Goal: Task Accomplishment & Management: Complete application form

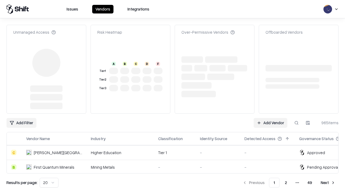
click at [271, 118] on link "Add Vendor" at bounding box center [271, 123] width 34 height 10
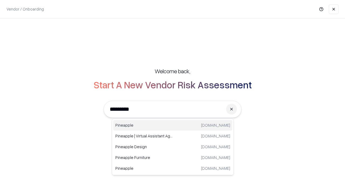
click at [173, 125] on div "Pineapple [DOMAIN_NAME]" at bounding box center [172, 125] width 119 height 11
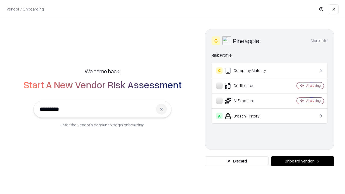
type input "*********"
click at [303, 161] on button "Onboard Vendor" at bounding box center [302, 162] width 63 height 10
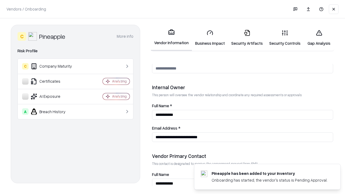
scroll to position [280, 0]
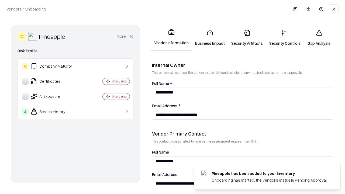
click at [247, 38] on link "Security Artifacts" at bounding box center [247, 37] width 38 height 25
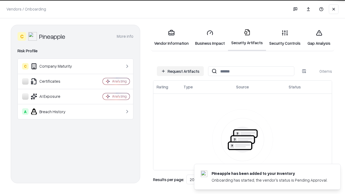
click at [181, 71] on button "Request Artifacts" at bounding box center [180, 71] width 47 height 10
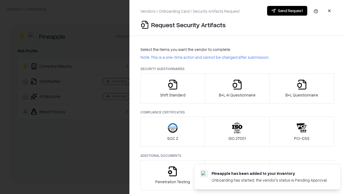
click at [302, 89] on icon "button" at bounding box center [302, 84] width 11 height 11
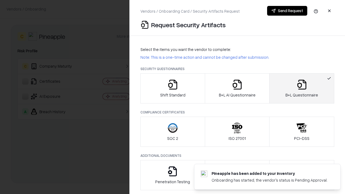
click at [237, 89] on icon "button" at bounding box center [237, 84] width 11 height 11
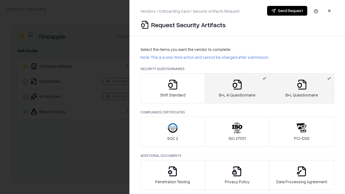
click at [287, 11] on button "Send Request" at bounding box center [287, 11] width 40 height 10
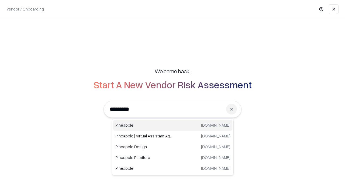
click at [173, 125] on div "Pineapple [DOMAIN_NAME]" at bounding box center [172, 125] width 119 height 11
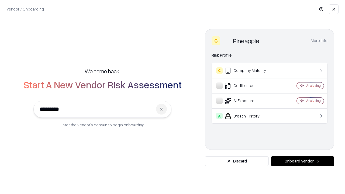
type input "*********"
click at [303, 161] on button "Onboard Vendor" at bounding box center [302, 162] width 63 height 10
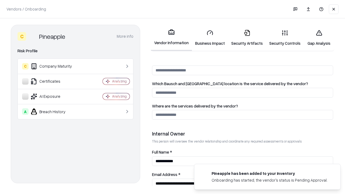
scroll to position [280, 0]
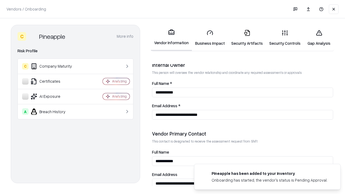
click at [319, 38] on link "Gap Analysis" at bounding box center [319, 37] width 30 height 25
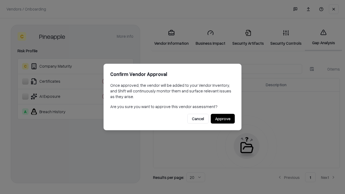
click at [223, 119] on button "Approve" at bounding box center [223, 119] width 24 height 10
